Goal: Navigation & Orientation: Find specific page/section

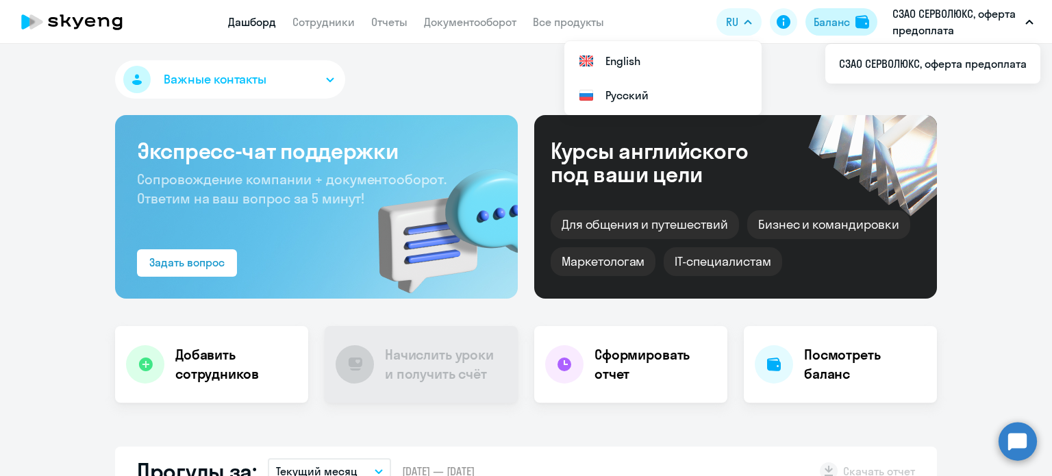
click at [851, 19] on button "Баланс" at bounding box center [842, 21] width 72 height 27
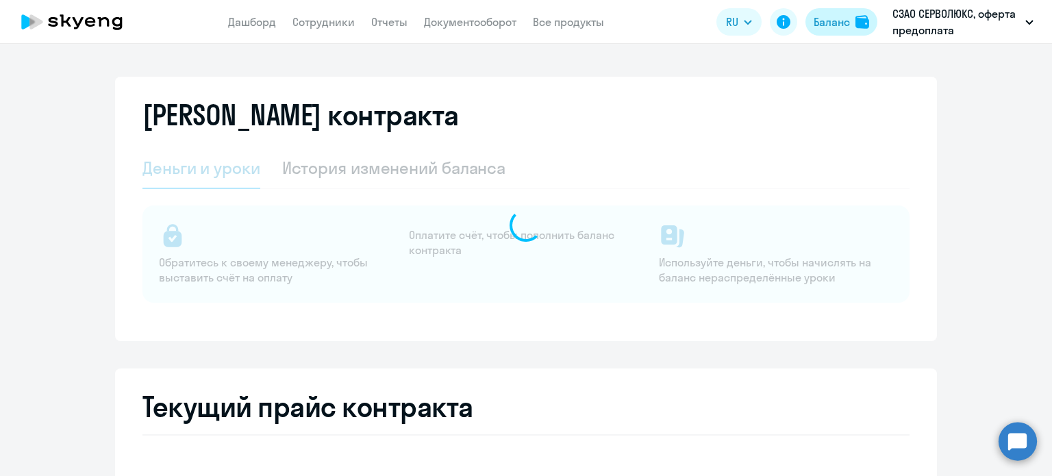
select select "english_adult_not_native_speaker"
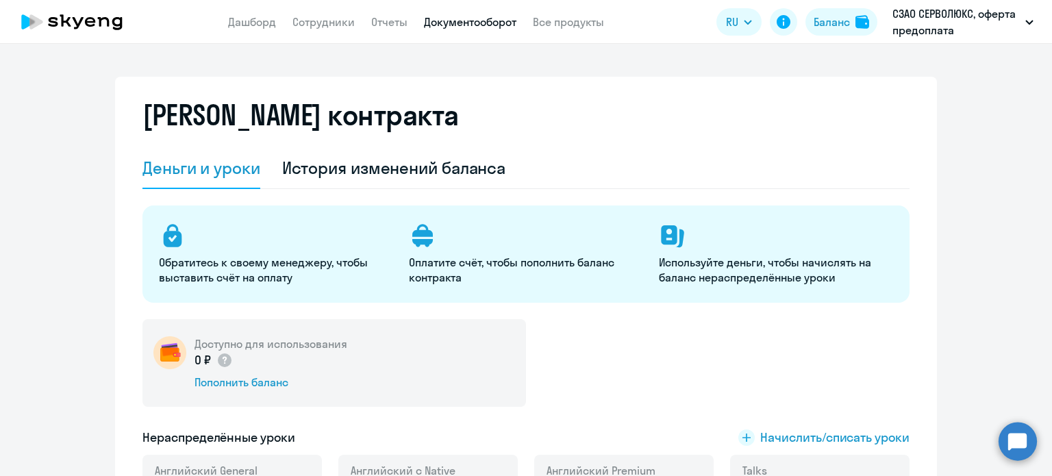
click at [500, 27] on link "Документооборот" at bounding box center [470, 22] width 93 height 14
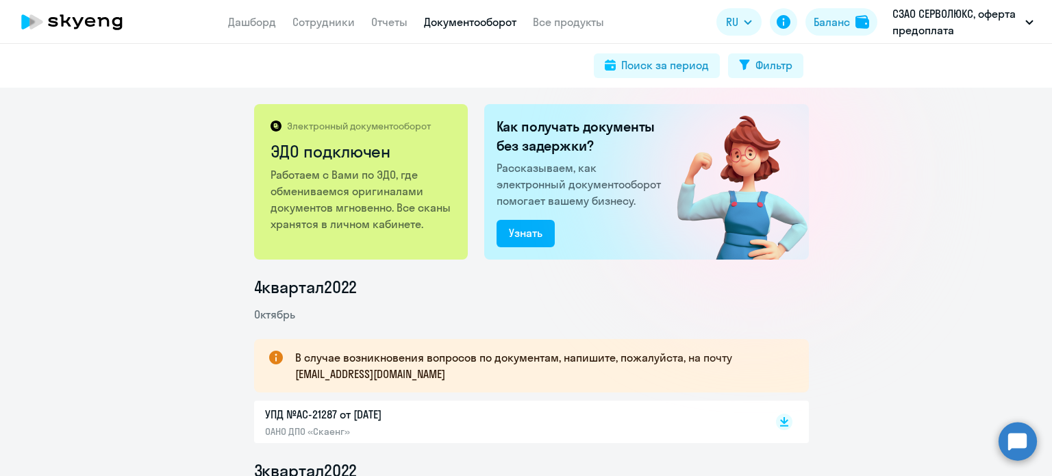
click at [291, 20] on nav "Дашборд Сотрудники Отчеты Документооборот Все продукты" at bounding box center [416, 22] width 376 height 17
click at [301, 25] on link "Сотрудники" at bounding box center [324, 22] width 62 height 14
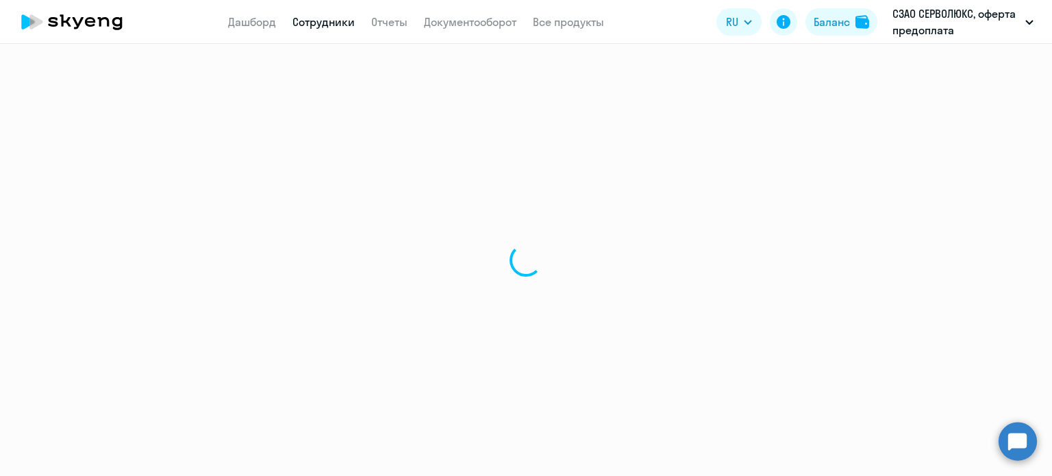
select select "30"
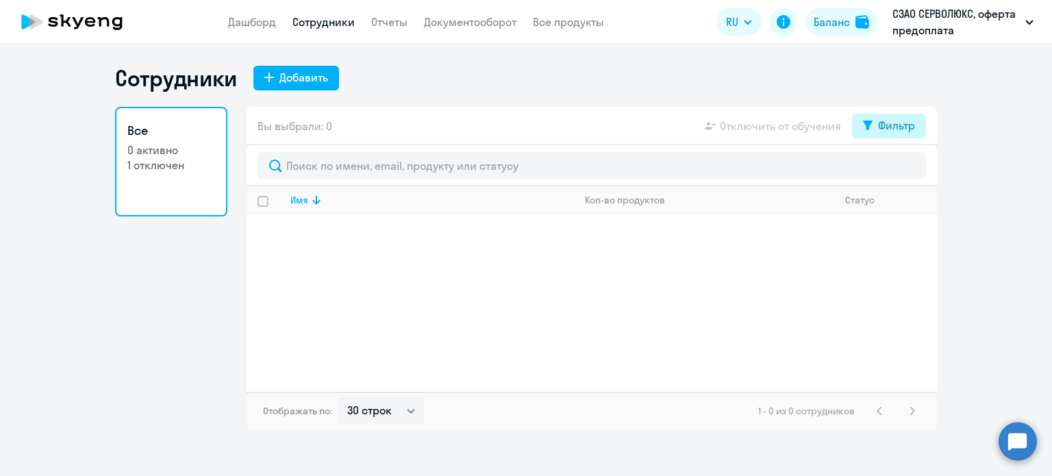
click at [869, 132] on button "Фильтр" at bounding box center [889, 126] width 74 height 25
click at [896, 171] on span at bounding box center [903, 171] width 23 height 14
click at [892, 171] on input "checkbox" at bounding box center [891, 170] width 1 height 1
checkbox input "true"
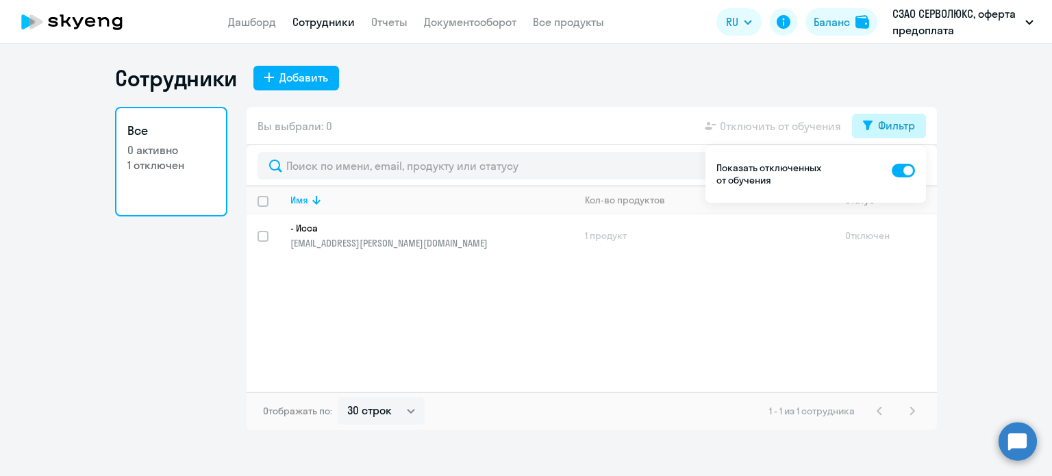
click at [885, 120] on div "Фильтр" at bounding box center [896, 125] width 37 height 16
click at [500, 233] on p "- Исса" at bounding box center [423, 228] width 264 height 12
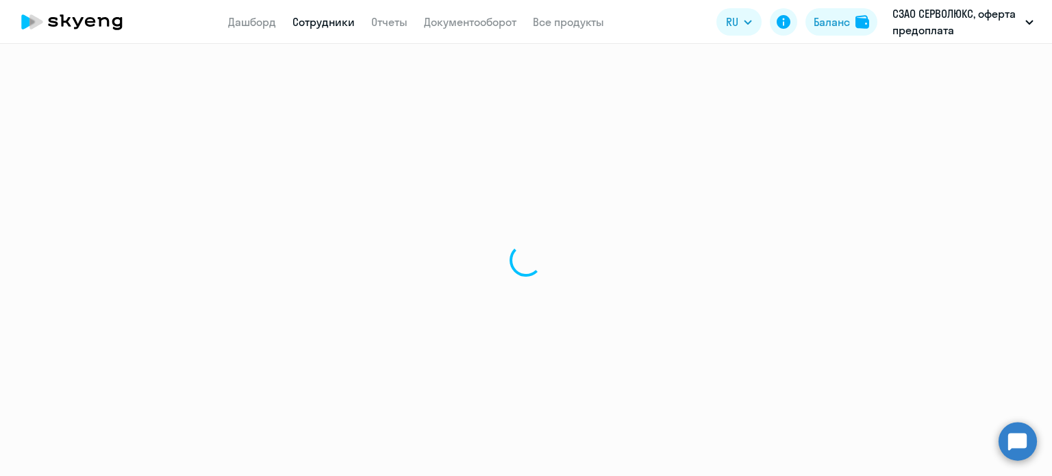
select select "english"
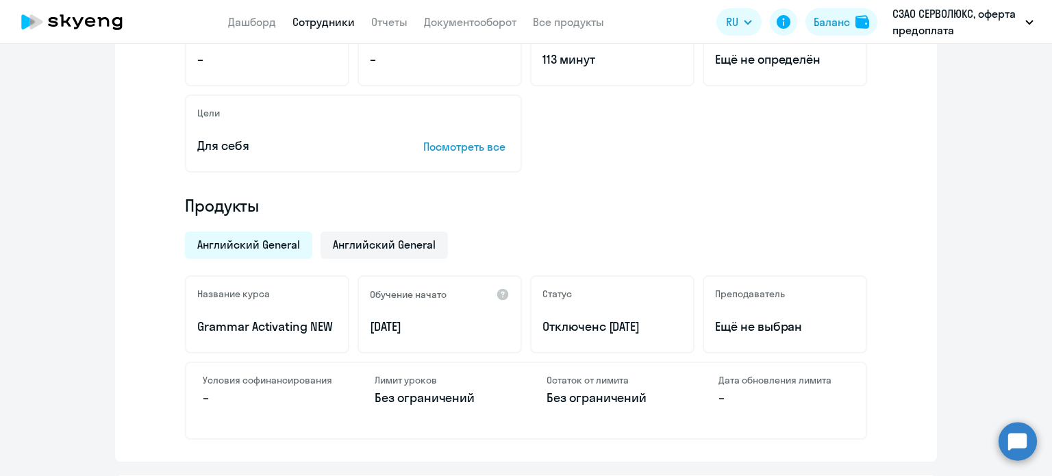
scroll to position [411, 0]
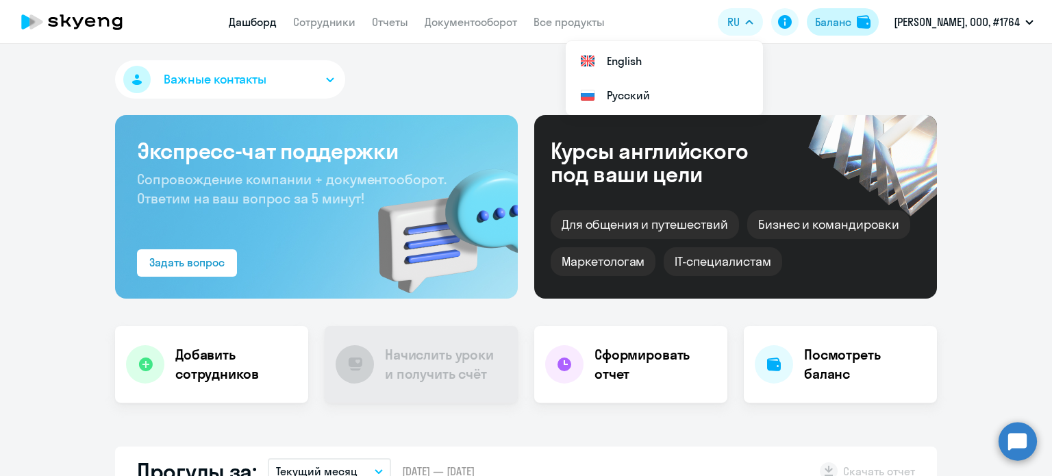
click at [861, 23] on img at bounding box center [864, 22] width 14 height 14
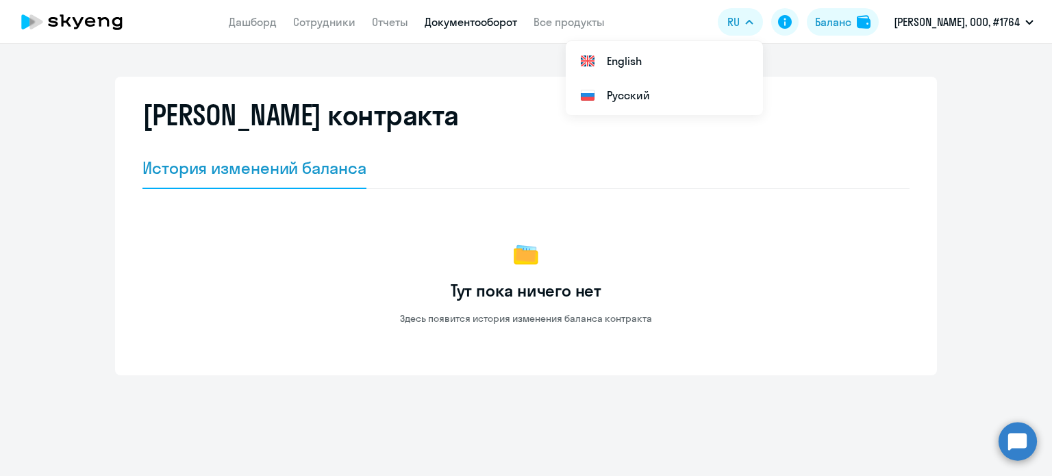
click at [491, 19] on link "Документооборот" at bounding box center [471, 22] width 93 height 14
